Goal: Obtain resource: Download file/media

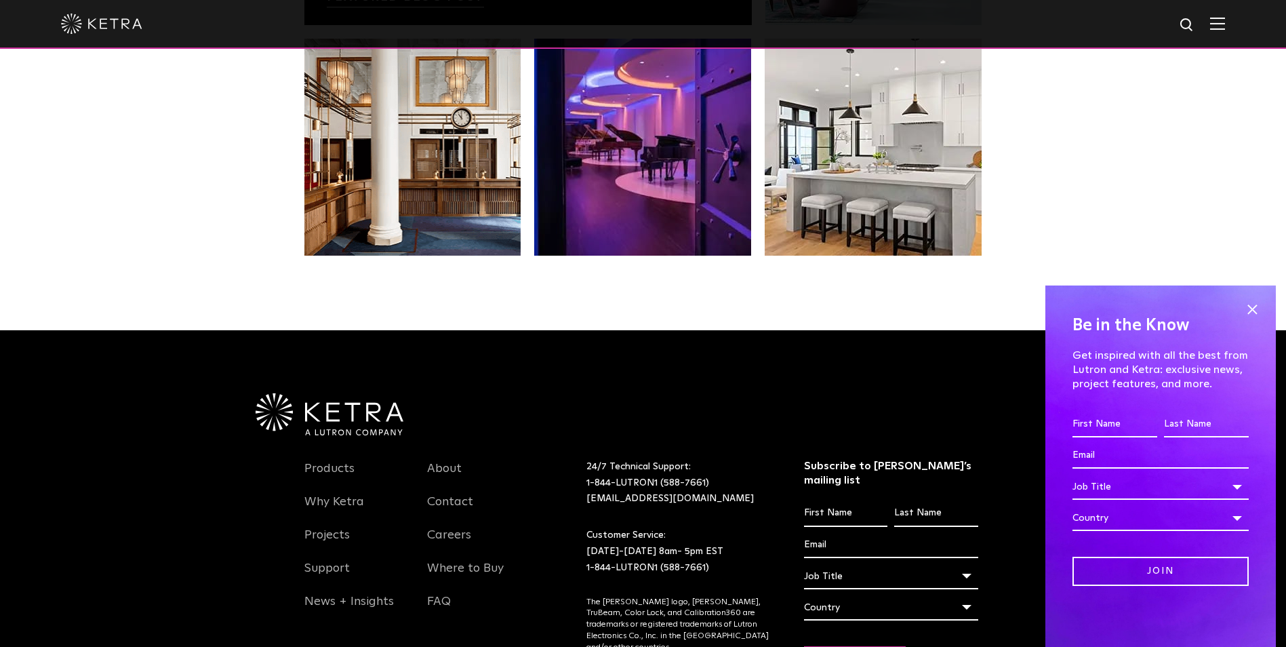
scroll to position [2852, 0]
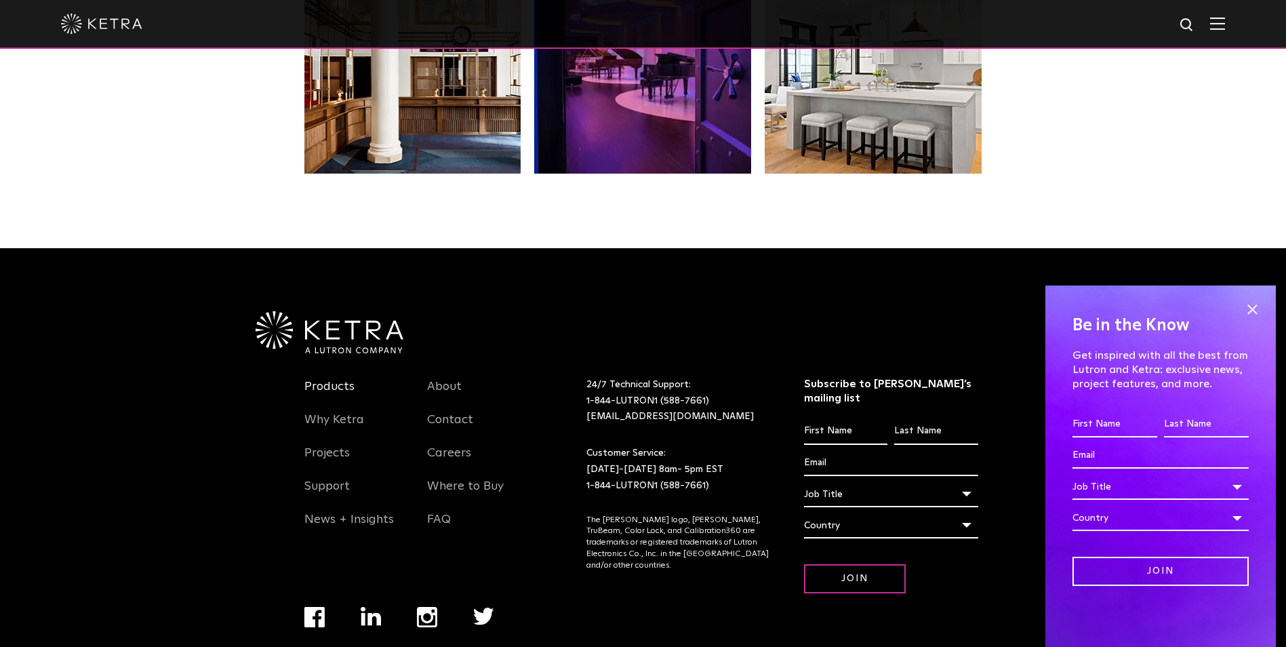
click at [327, 379] on link "Products" at bounding box center [329, 394] width 50 height 31
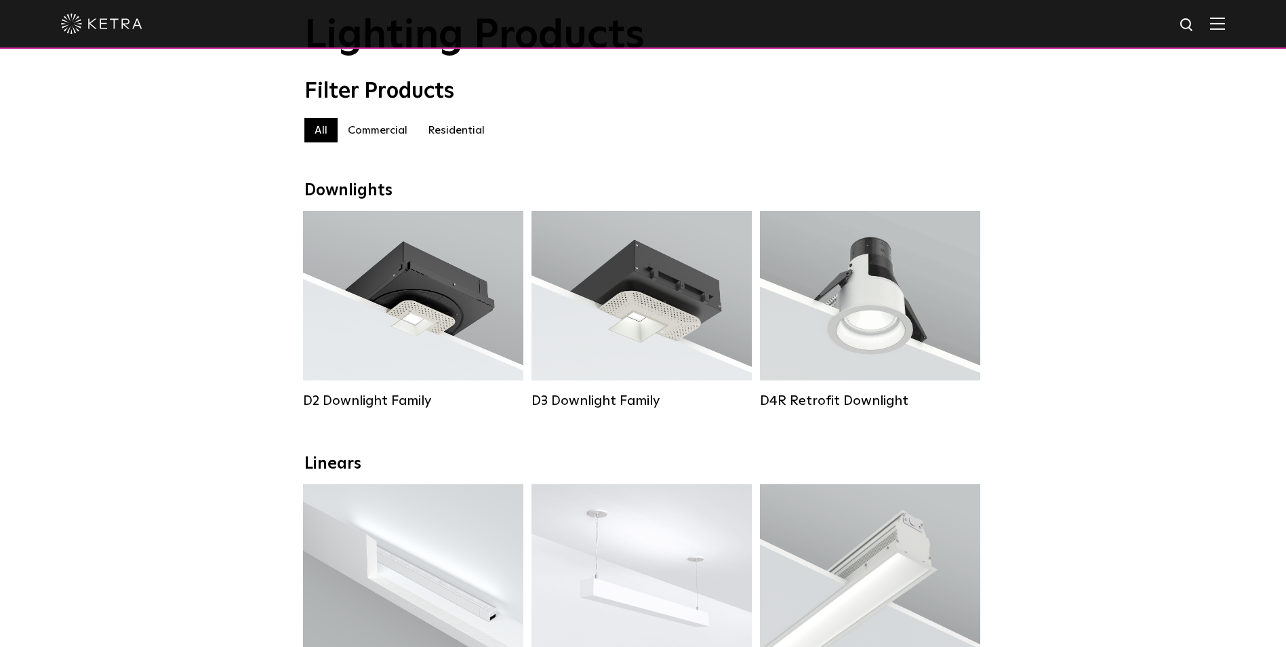
scroll to position [68, 0]
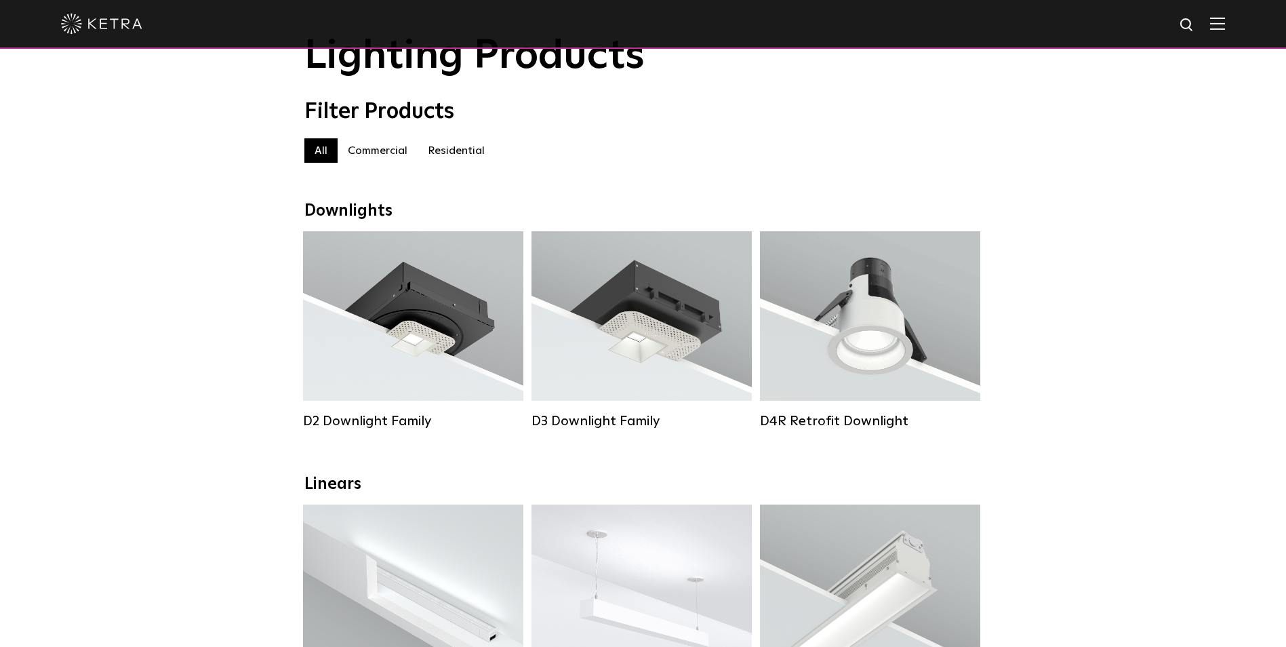
click at [453, 163] on label "Residential" at bounding box center [456, 150] width 77 height 24
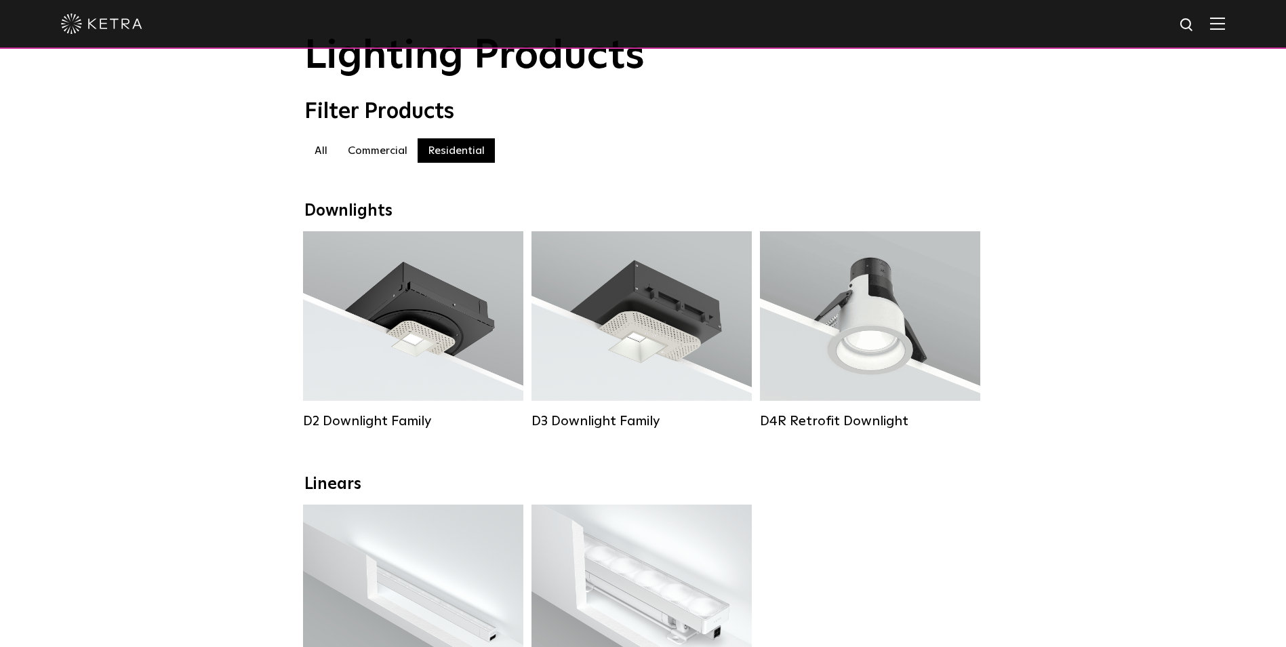
click at [471, 152] on label "Residential" at bounding box center [456, 150] width 77 height 24
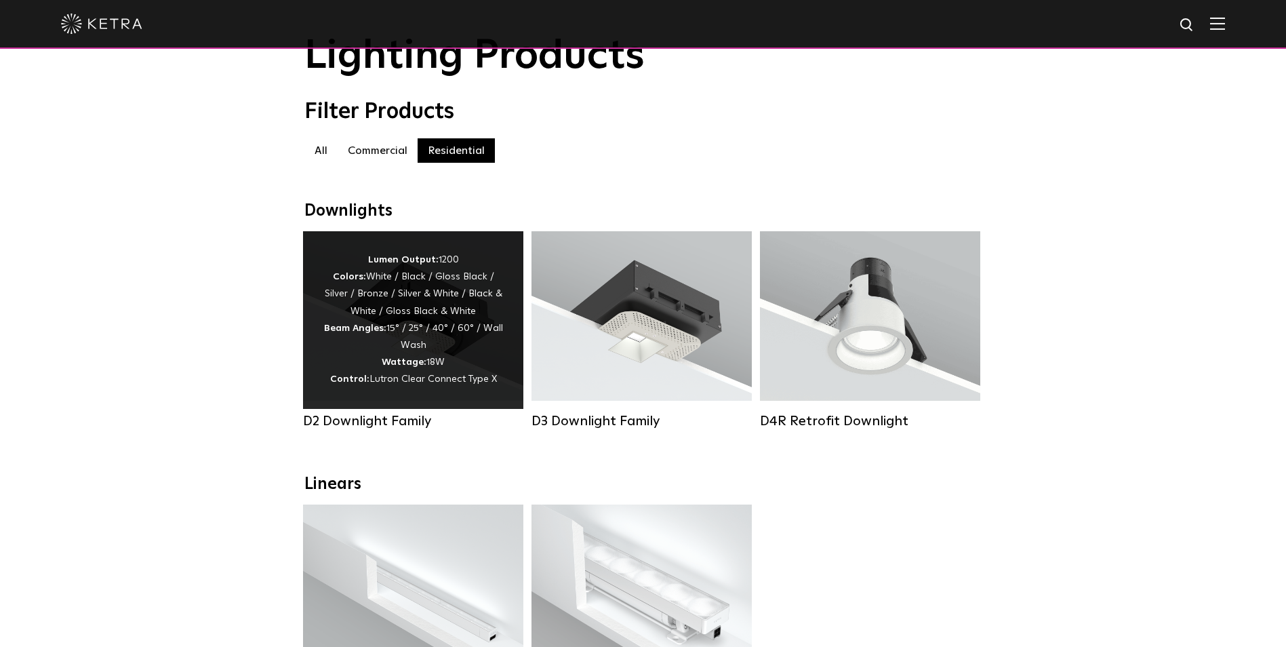
click at [395, 389] on div "Lumen Output: 1200 Colors: White / Black / Gloss Black / Silver / Bronze / Silv…" at bounding box center [413, 320] width 180 height 137
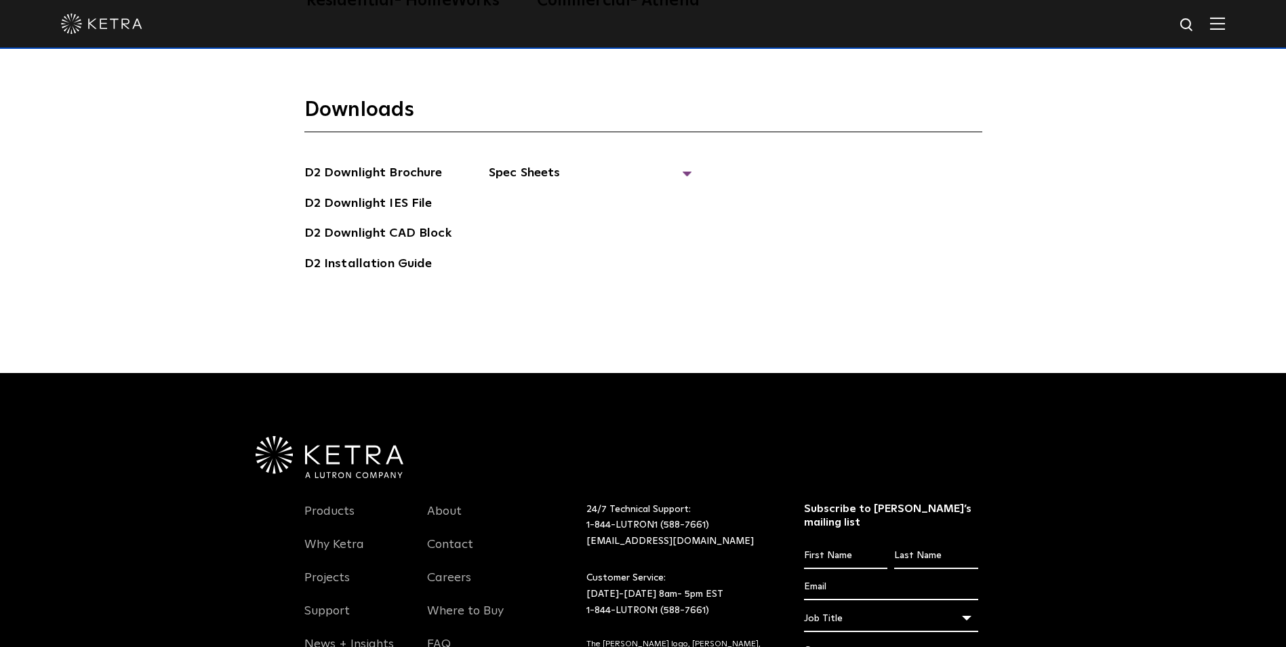
scroll to position [4068, 0]
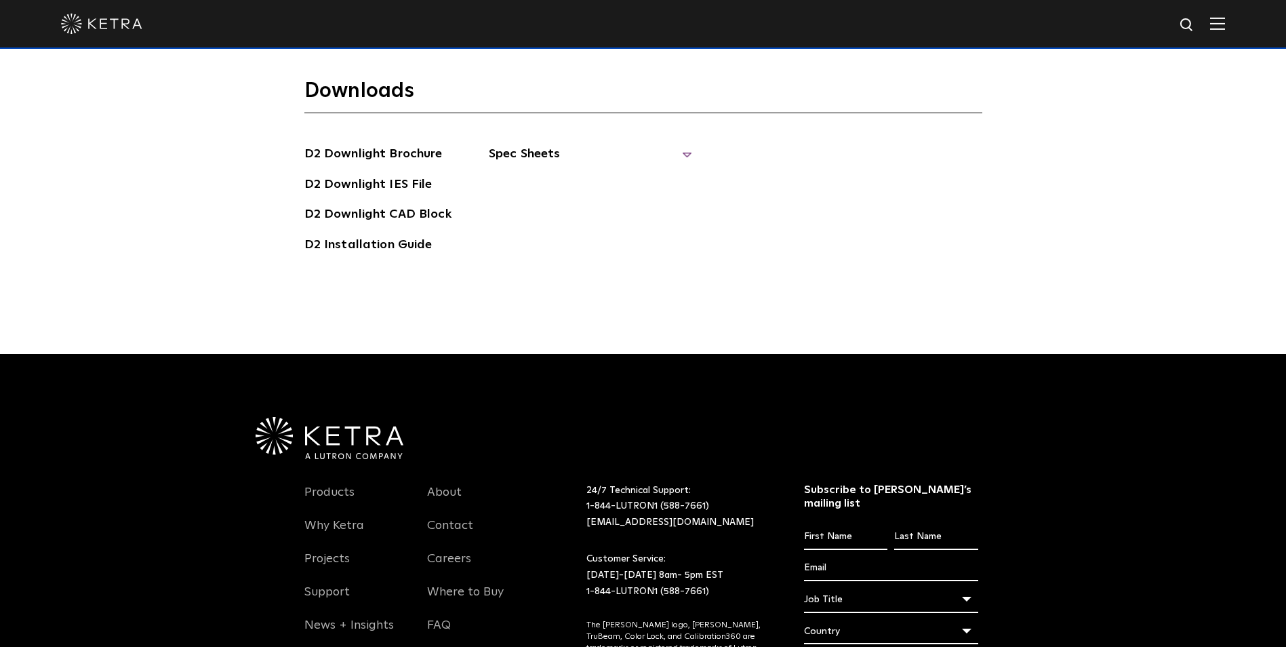
click at [509, 144] on span "Spec Sheets" at bounding box center [590, 159] width 203 height 30
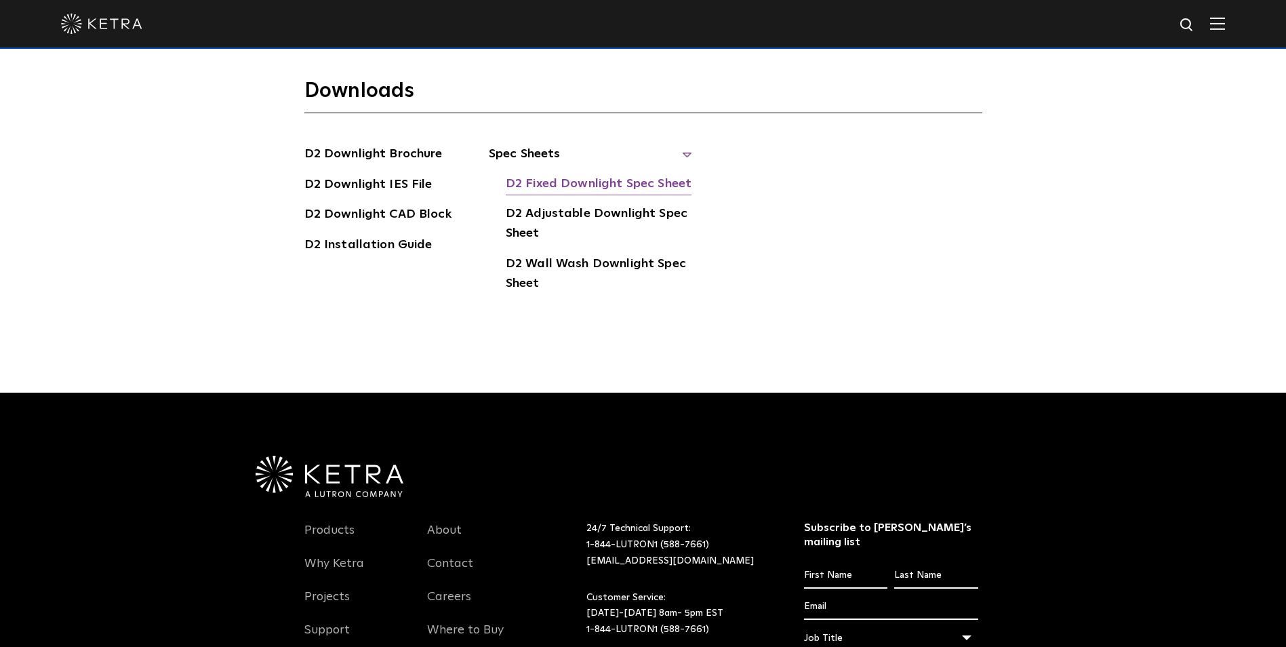
click at [534, 174] on link "D2 Fixed Downlight Spec Sheet" at bounding box center [599, 185] width 186 height 22
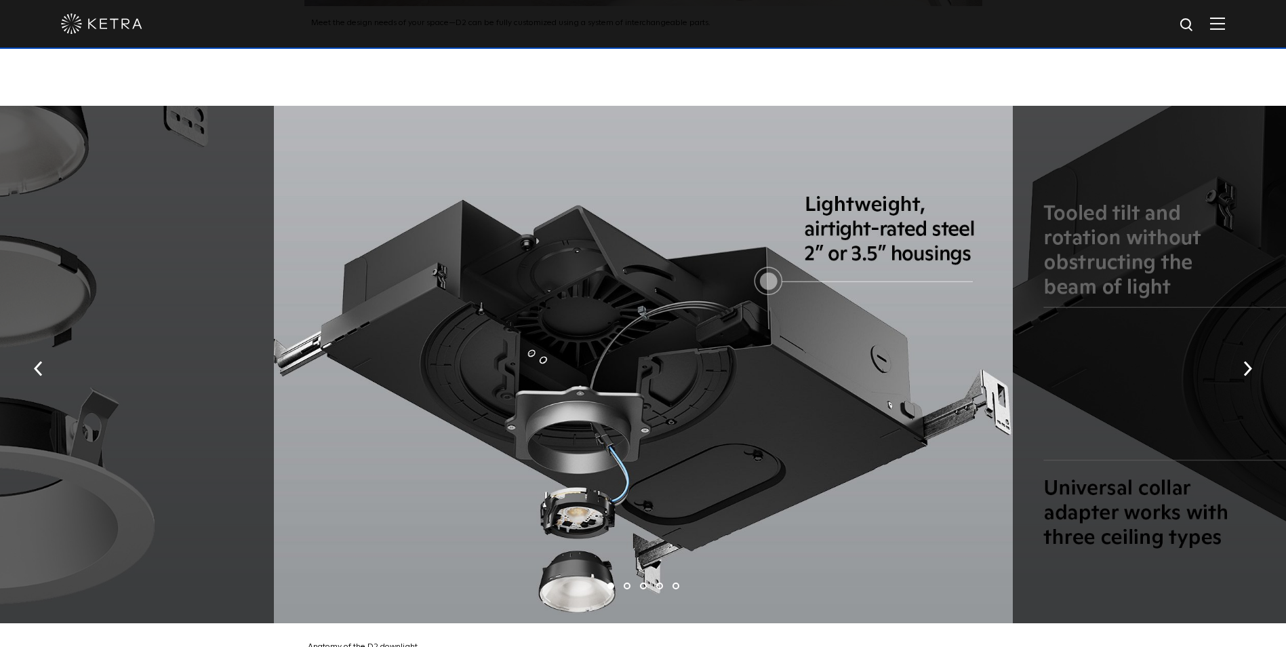
scroll to position [2509, 0]
